Goal: Information Seeking & Learning: Learn about a topic

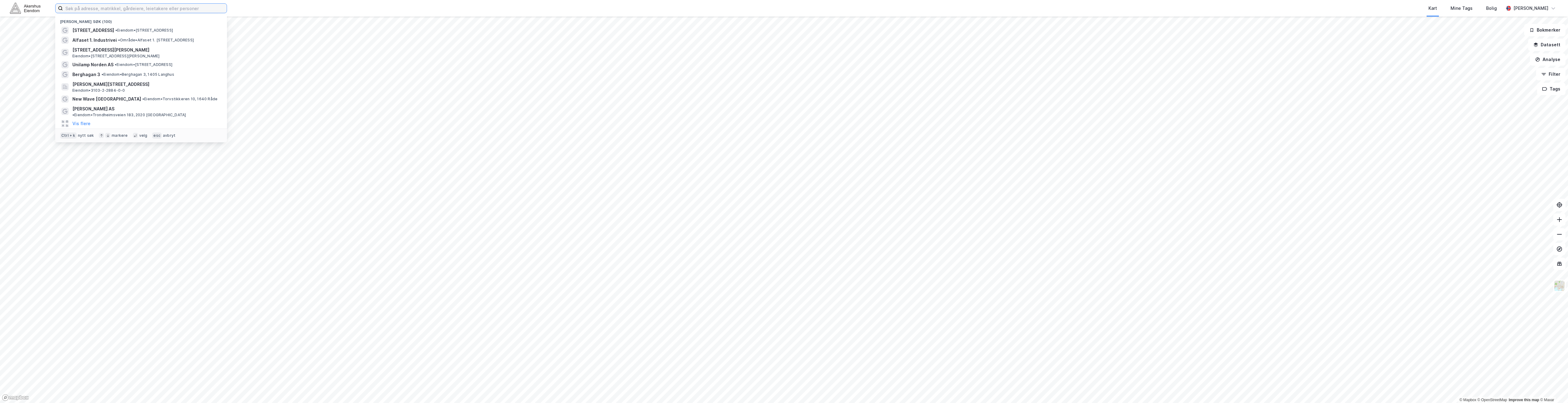
click at [100, 11] on input at bounding box center [145, 9] width 164 height 9
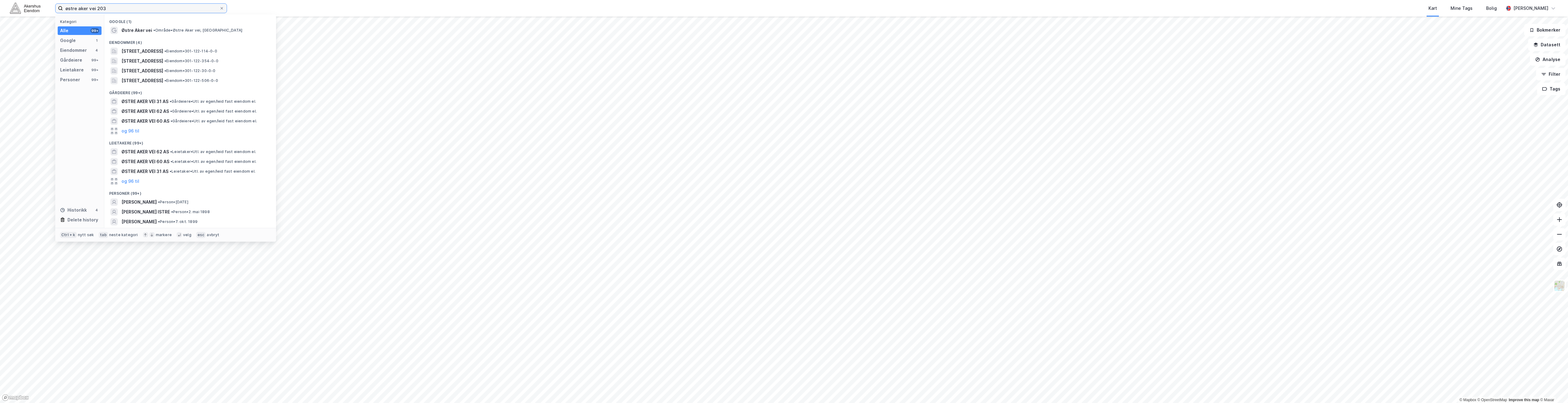
type input "østre aker vei 203"
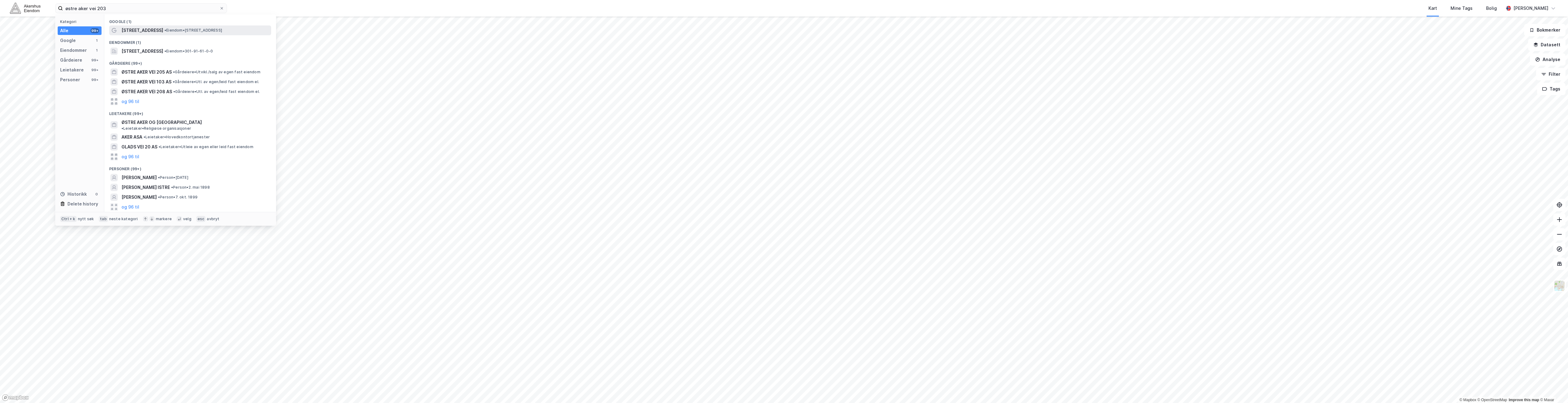
click at [122, 29] on span "[STREET_ADDRESS]" at bounding box center [142, 30] width 41 height 7
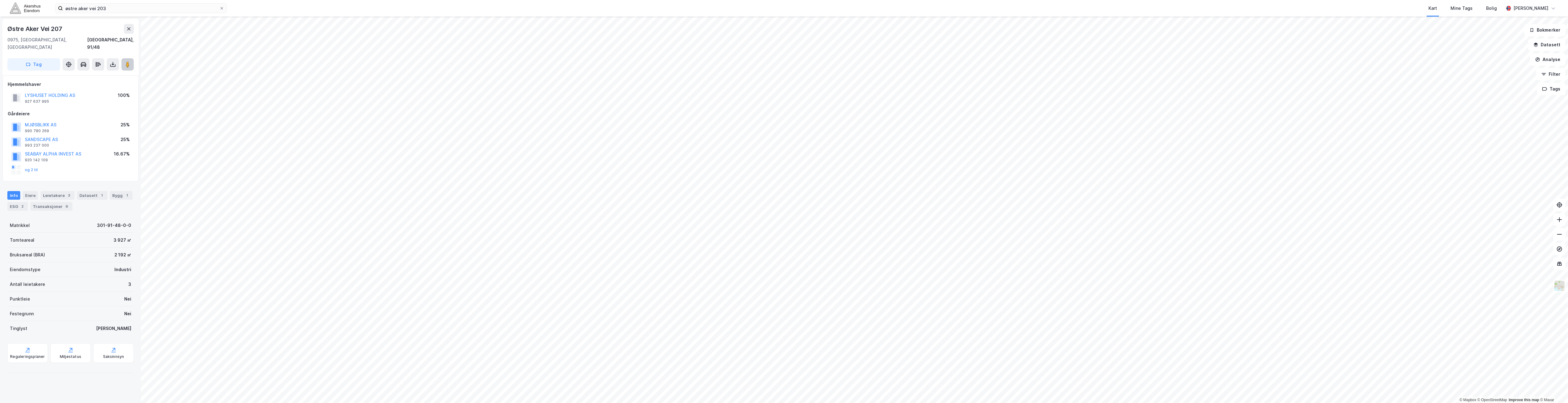
click at [126, 62] on image at bounding box center [127, 65] width 4 height 6
click at [653, 402] on html "østre aker vei 203 Kart Mine Tags Bolig [PERSON_NAME] © Mapbox © OpenStreetMap …" at bounding box center [784, 201] width 1568 height 403
